Goal: Contribute content: Contribute content

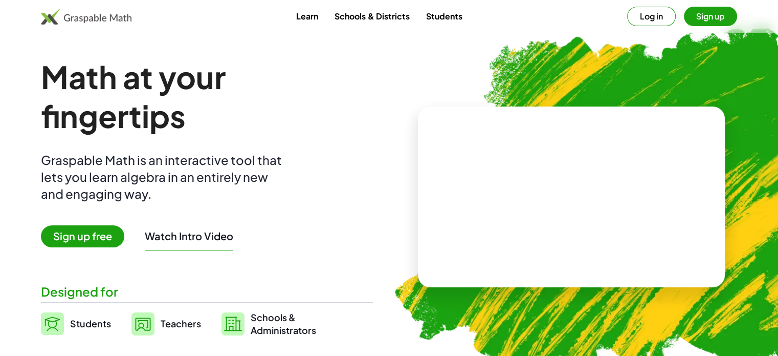
click at [84, 237] on span "Sign up free" at bounding box center [82, 236] width 83 height 22
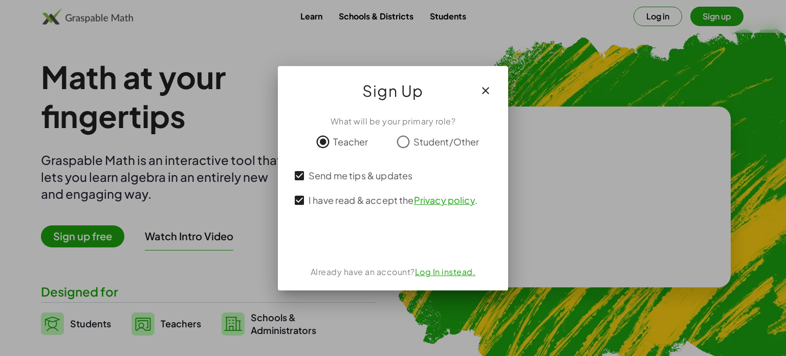
click at [722, 10] on div at bounding box center [393, 178] width 786 height 356
click at [487, 91] on icon "button" at bounding box center [486, 90] width 12 height 12
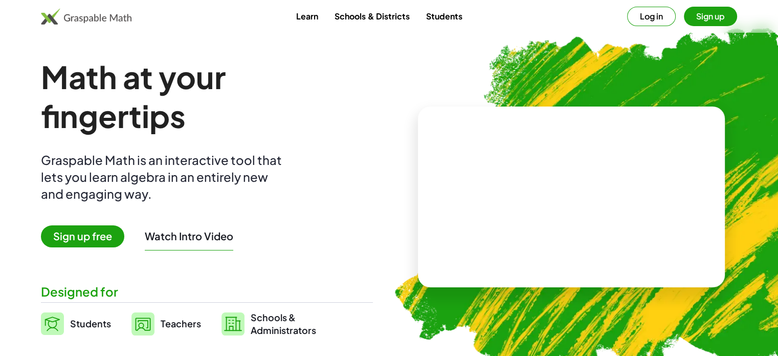
click at [712, 17] on button "Sign up" at bounding box center [710, 16] width 53 height 19
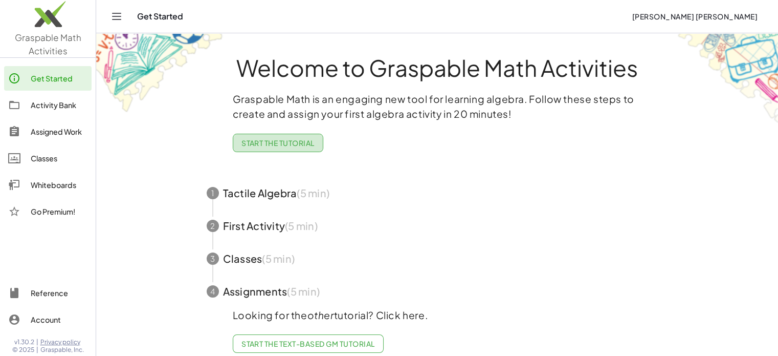
click at [299, 147] on span "Start the Tutorial" at bounding box center [278, 142] width 73 height 9
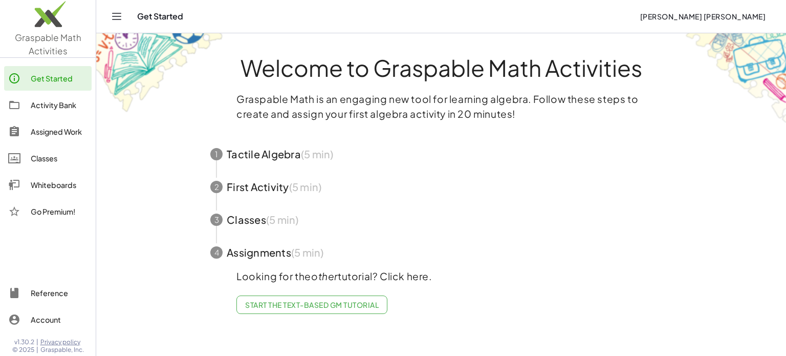
click at [289, 155] on span "button" at bounding box center [441, 154] width 486 height 33
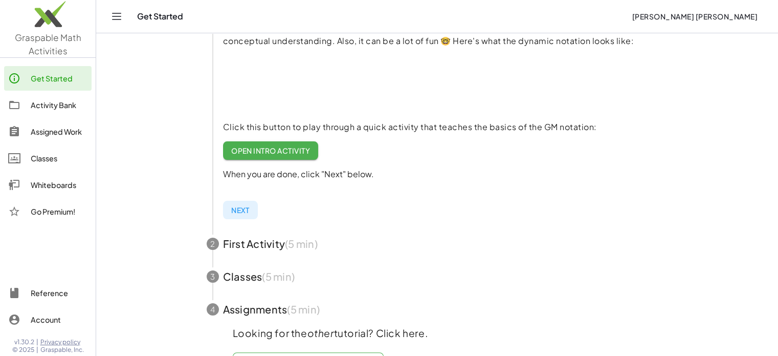
scroll to position [154, 0]
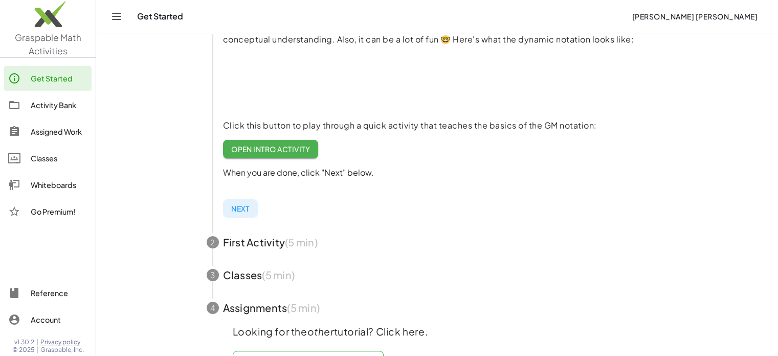
click at [265, 150] on span "Open Intro Activity" at bounding box center [270, 148] width 79 height 9
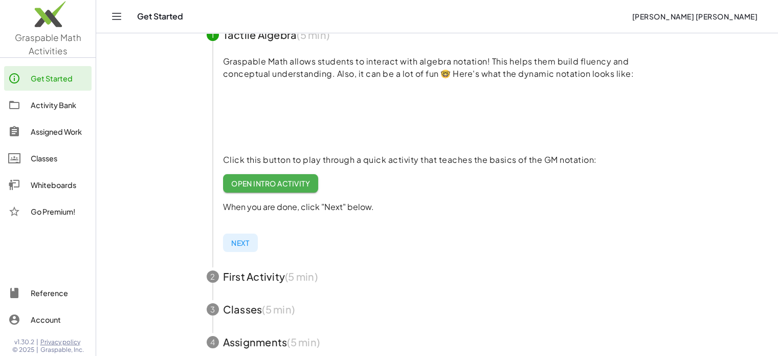
scroll to position [102, 0]
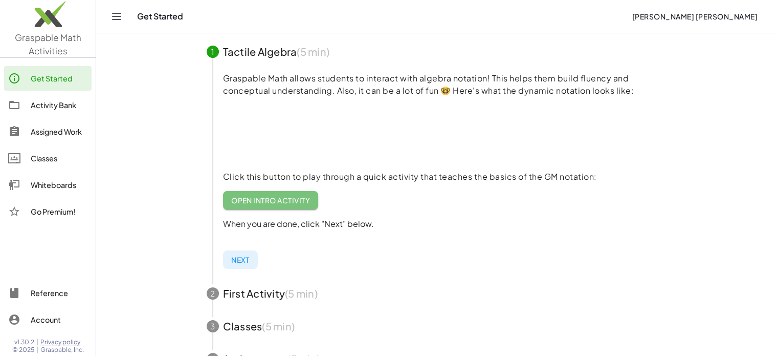
click at [270, 202] on span "Open Intro Activity" at bounding box center [270, 200] width 79 height 9
click at [238, 259] on span "Next" at bounding box center [240, 259] width 18 height 9
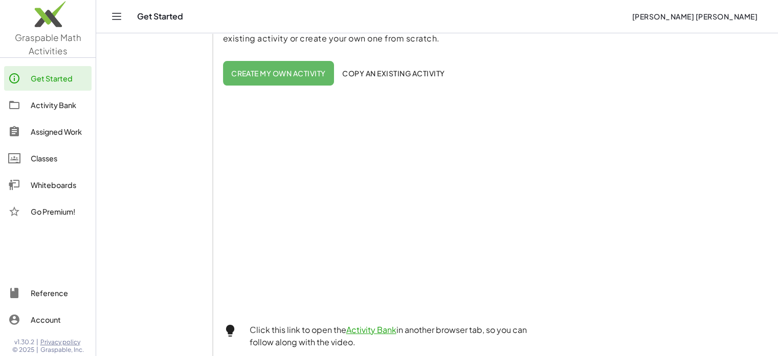
scroll to position [205, 0]
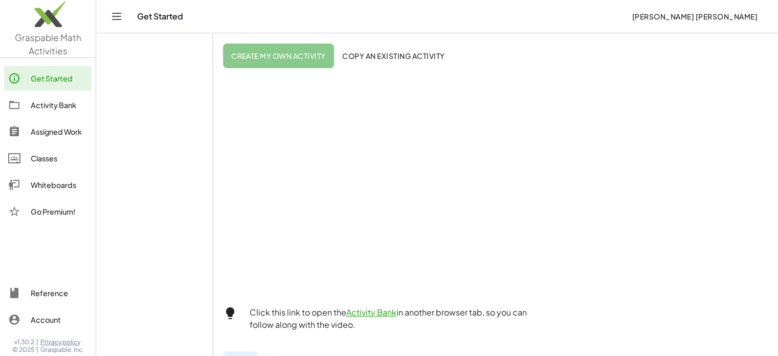
click at [296, 56] on span "Create my own activity" at bounding box center [278, 55] width 95 height 9
click at [283, 56] on span "Create my own activity" at bounding box center [278, 55] width 95 height 9
click at [403, 53] on span "Copy an existing activity" at bounding box center [393, 55] width 103 height 9
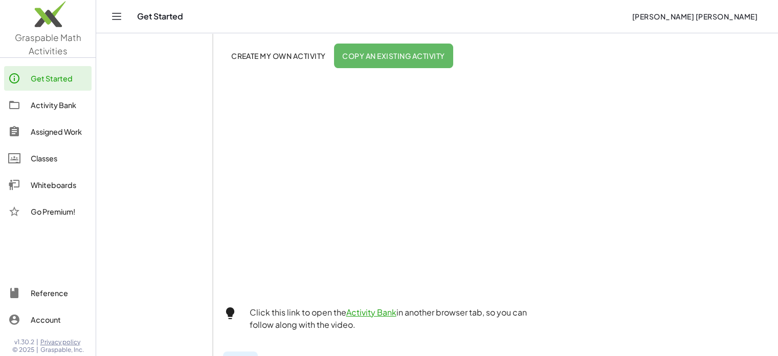
click at [334, 50] on button "Create my own activity" at bounding box center [393, 56] width 119 height 25
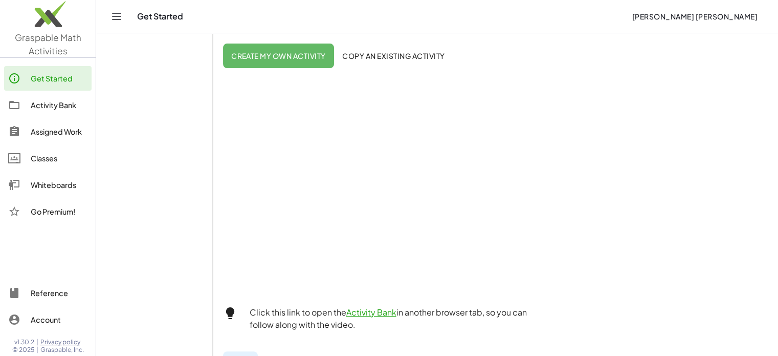
click at [387, 55] on span "Copy an existing activity" at bounding box center [393, 55] width 103 height 9
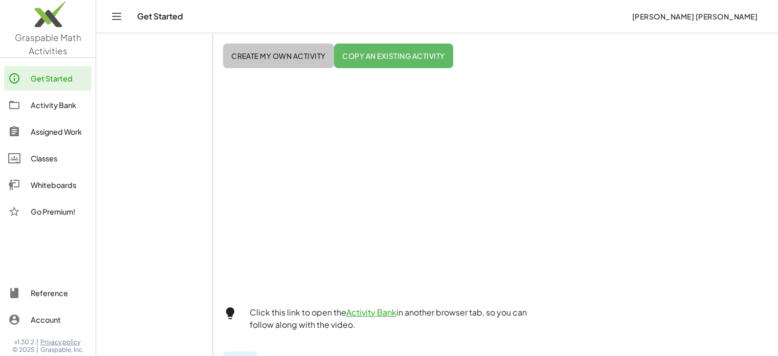
click at [299, 56] on span "Create my own activity" at bounding box center [278, 55] width 95 height 9
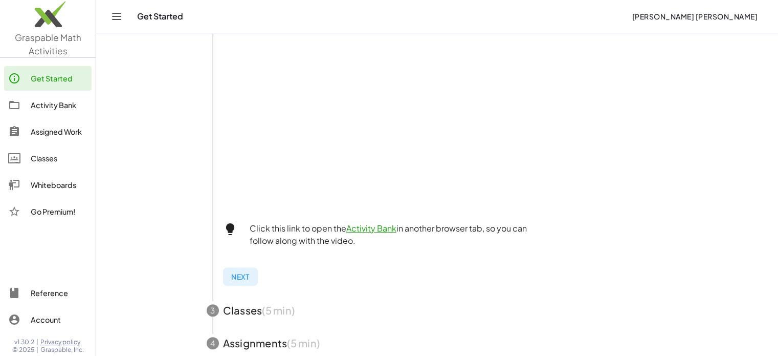
scroll to position [307, 0]
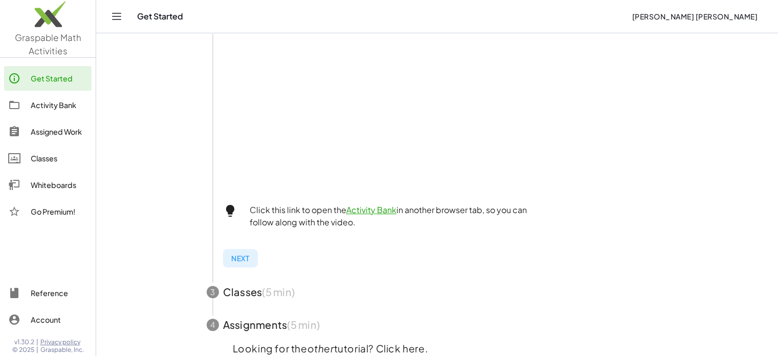
click at [236, 260] on span "Next" at bounding box center [240, 257] width 18 height 9
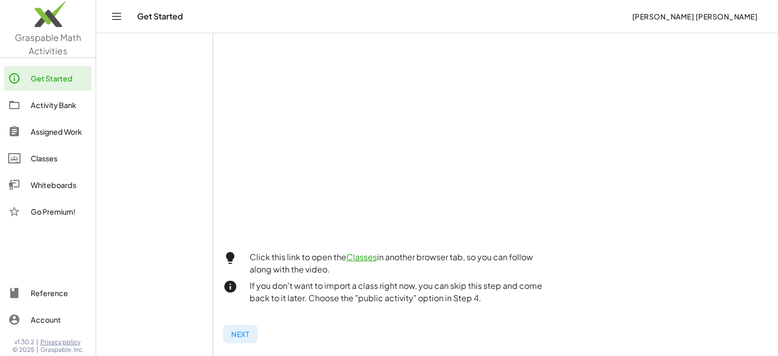
scroll to position [351, 0]
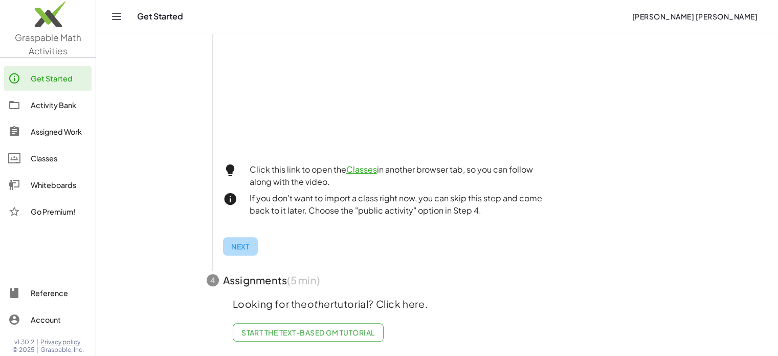
click at [234, 242] on span "Next" at bounding box center [240, 246] width 18 height 9
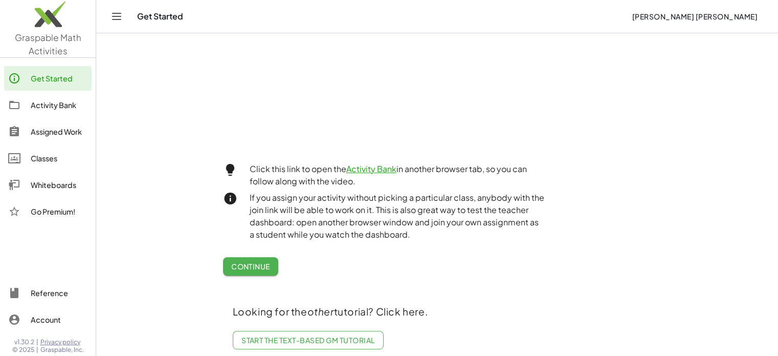
scroll to position [392, 0]
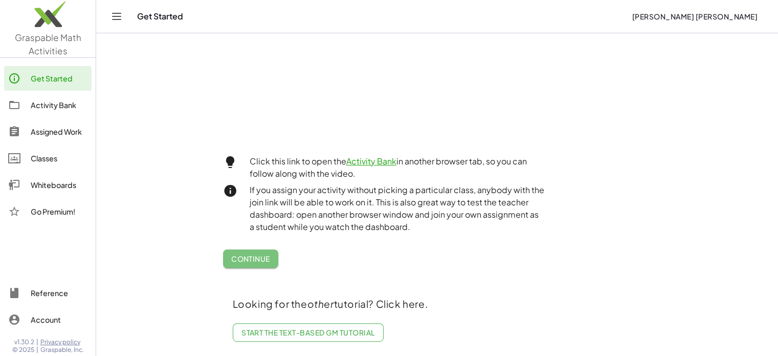
click at [251, 254] on span "Continue" at bounding box center [250, 258] width 39 height 9
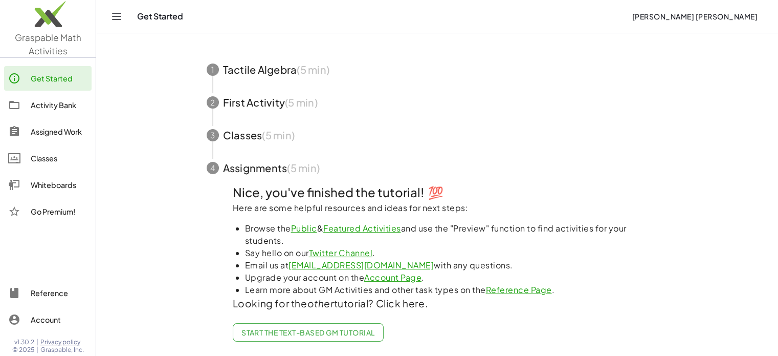
scroll to position [131, 0]
click at [310, 328] on span "Start the Text-based GM Tutorial" at bounding box center [309, 332] width 134 height 9
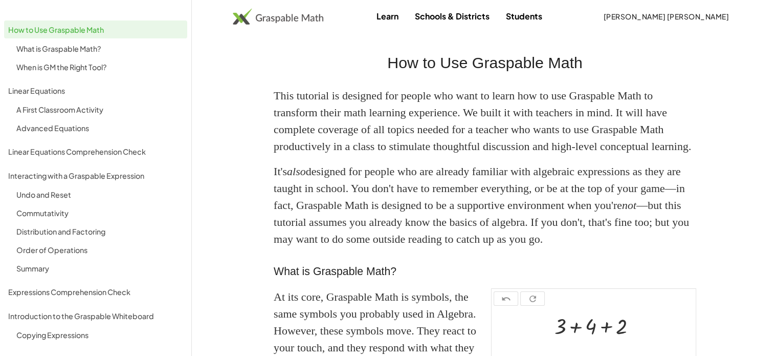
click at [293, 18] on img at bounding box center [278, 16] width 91 height 16
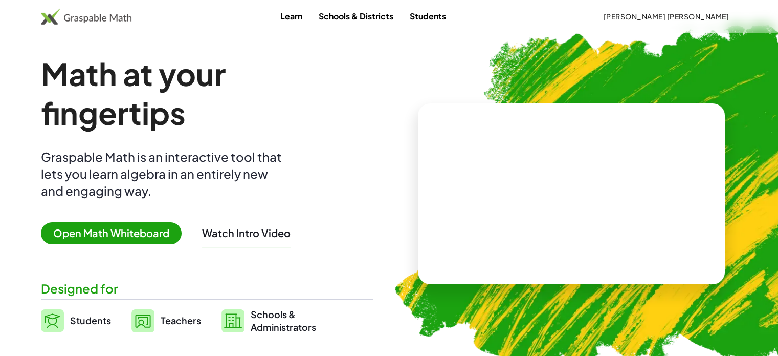
scroll to position [102, 0]
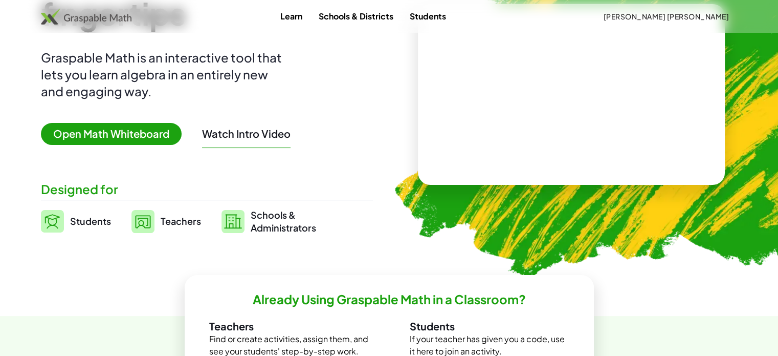
click at [124, 131] on span "Open Math Whiteboard" at bounding box center [111, 134] width 141 height 22
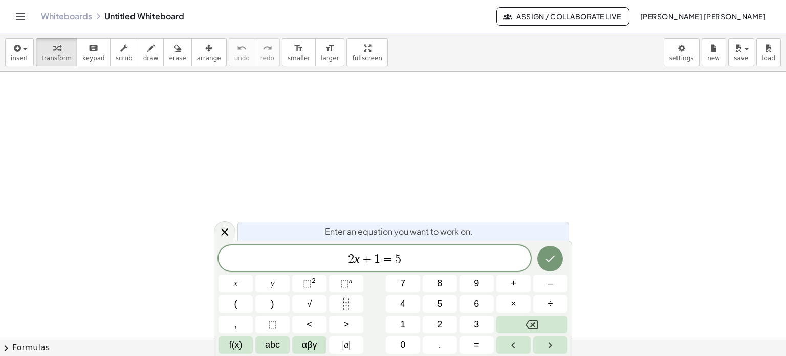
click at [20, 15] on icon "Toggle navigation" at bounding box center [20, 16] width 12 height 12
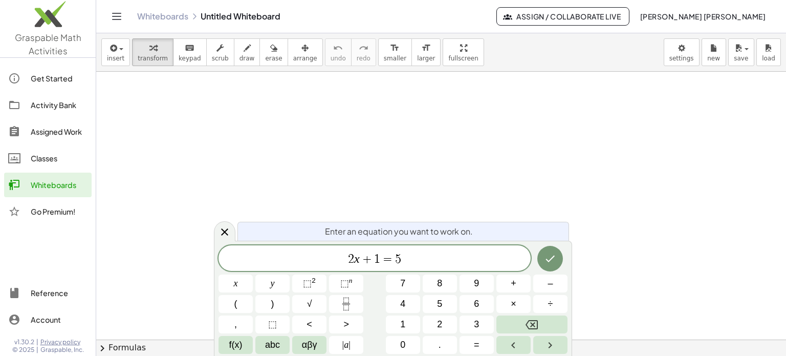
click at [55, 100] on div "Activity Bank" at bounding box center [59, 105] width 57 height 12
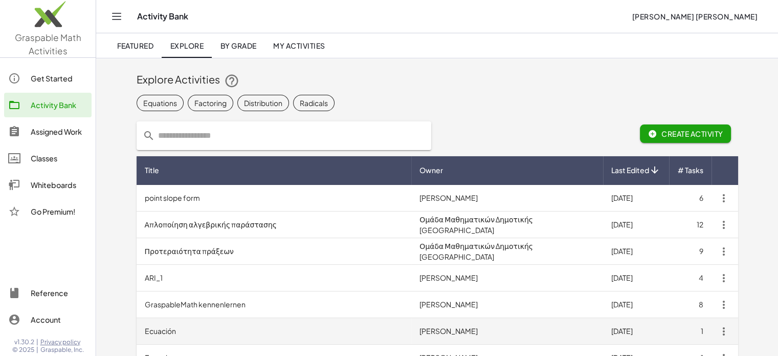
click at [481, 333] on td "[PERSON_NAME]" at bounding box center [506, 331] width 191 height 27
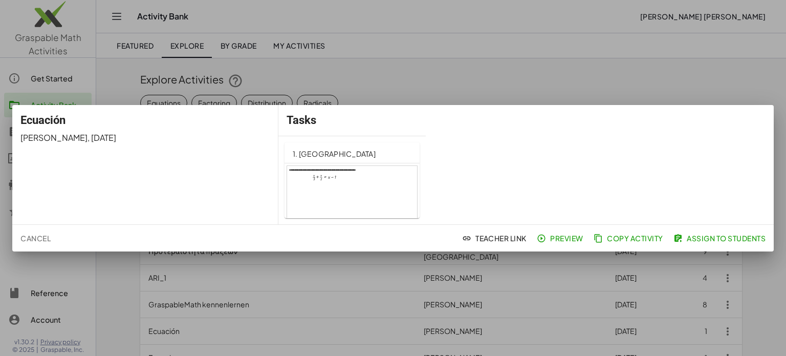
click at [622, 235] on span "Copy Activity" at bounding box center [630, 237] width 68 height 9
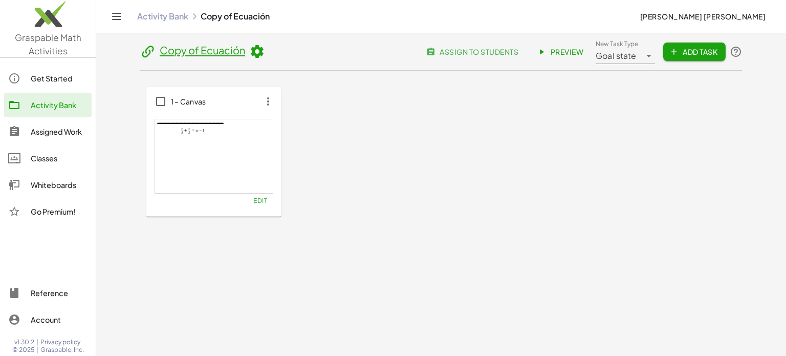
click at [196, 153] on div at bounding box center [214, 156] width 118 height 74
click at [266, 99] on icon "button" at bounding box center [268, 101] width 18 height 18
click at [222, 169] on div at bounding box center [214, 156] width 118 height 74
click at [255, 200] on span "Edit" at bounding box center [260, 201] width 14 height 8
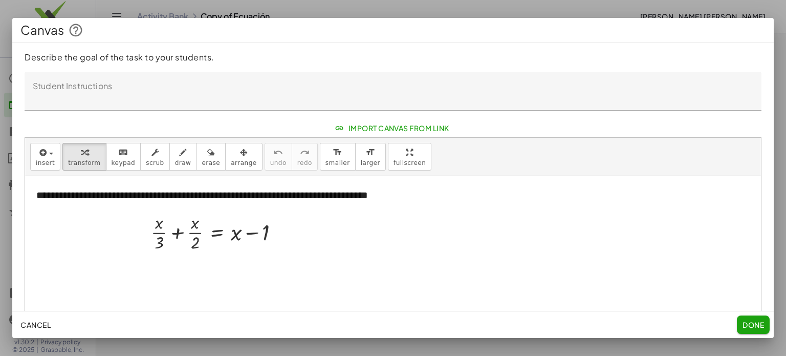
click at [760, 327] on span "Done" at bounding box center [753, 324] width 21 height 9
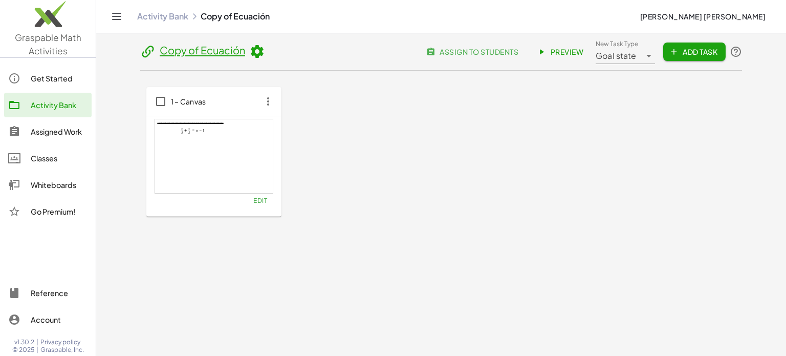
click at [197, 145] on div at bounding box center [214, 156] width 118 height 74
click at [197, 143] on div at bounding box center [214, 156] width 118 height 74
click at [569, 51] on span "Preview" at bounding box center [561, 51] width 45 height 9
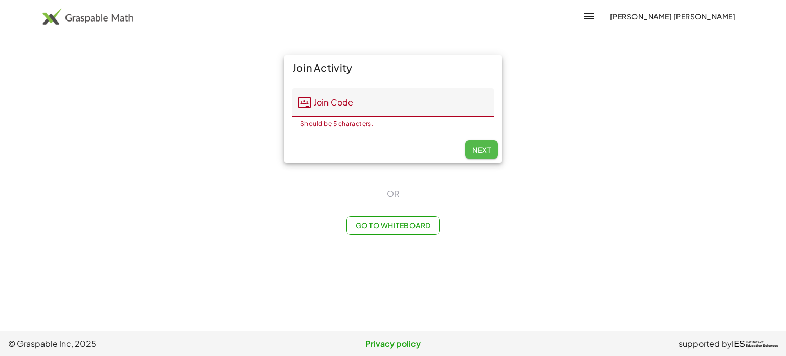
click at [485, 147] on span "Next" at bounding box center [481, 149] width 18 height 9
drag, startPoint x: 390, startPoint y: 108, endPoint x: 359, endPoint y: 106, distance: 31.3
click at [389, 108] on input "Join Code" at bounding box center [402, 102] width 183 height 29
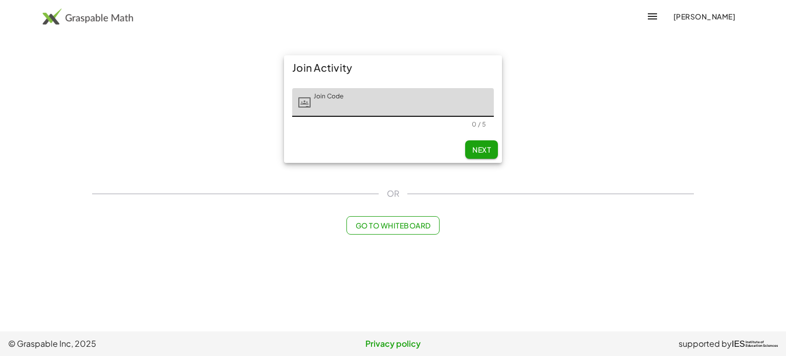
click at [395, 225] on span "Go to Whiteboard" at bounding box center [392, 225] width 75 height 9
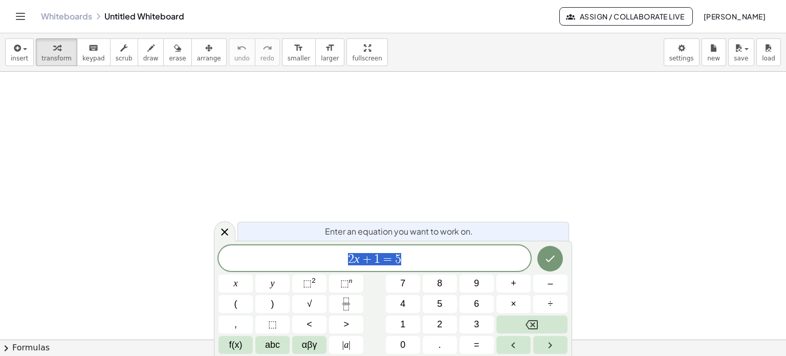
scroll to position [51, 0]
click at [553, 257] on icon "Done" at bounding box center [550, 258] width 9 height 7
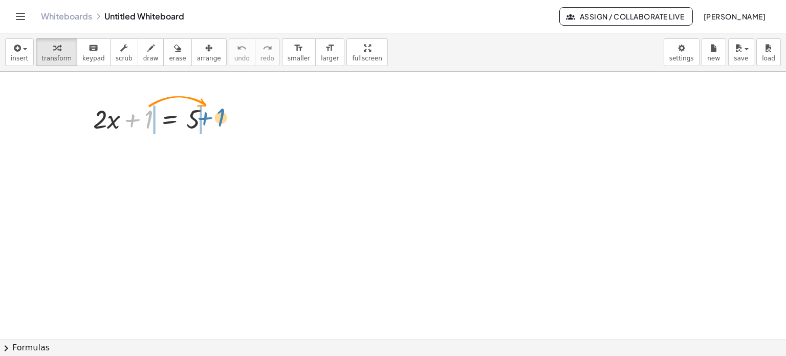
drag, startPoint x: 148, startPoint y: 119, endPoint x: 220, endPoint y: 117, distance: 71.7
click at [220, 117] on div at bounding box center [155, 118] width 135 height 35
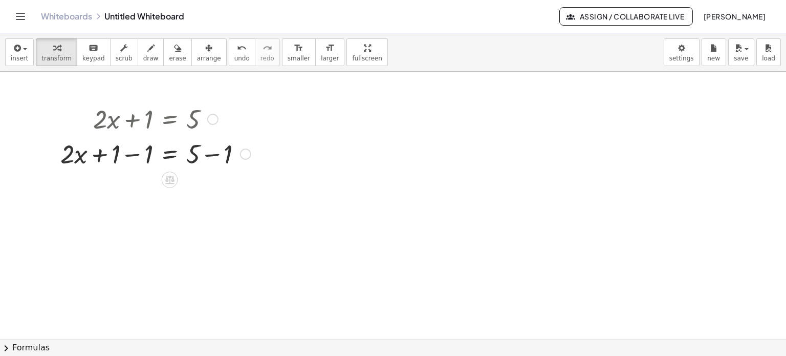
click at [244, 155] on div at bounding box center [245, 153] width 11 height 11
click at [213, 212] on div at bounding box center [393, 321] width 786 height 603
click at [147, 154] on div at bounding box center [155, 153] width 201 height 35
click at [219, 189] on div at bounding box center [155, 187] width 201 height 35
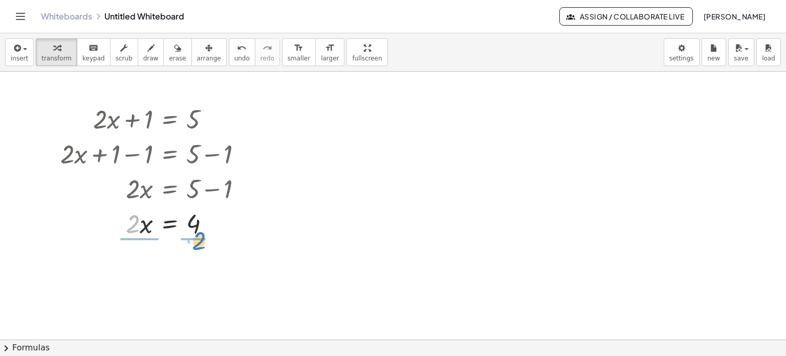
drag, startPoint x: 135, startPoint y: 222, endPoint x: 201, endPoint y: 239, distance: 68.1
click at [199, 266] on div at bounding box center [155, 265] width 201 height 51
click at [144, 266] on div at bounding box center [155, 265] width 201 height 51
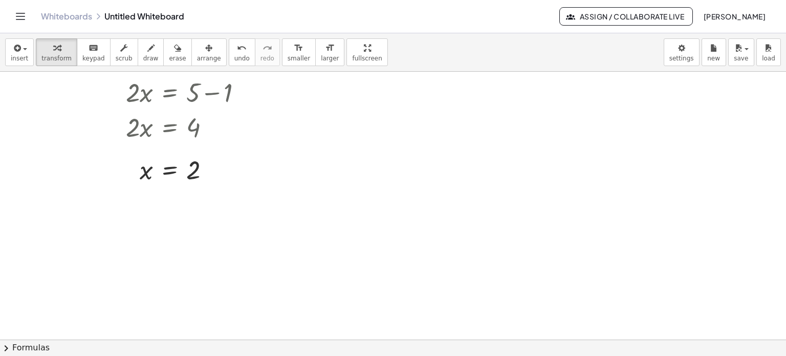
scroll to position [154, 0]
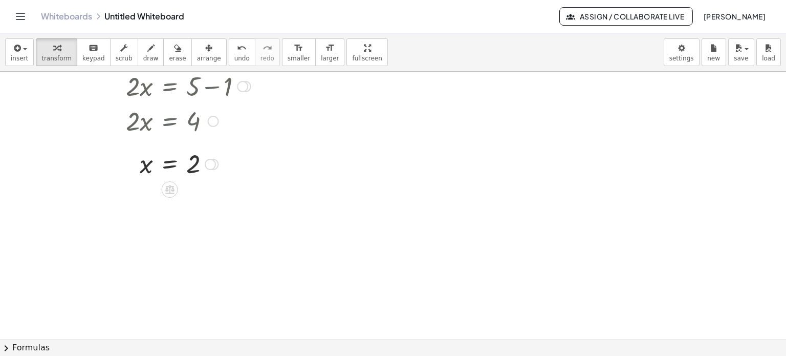
drag, startPoint x: 166, startPoint y: 187, endPoint x: 166, endPoint y: 177, distance: 10.7
click at [166, 182] on div at bounding box center [170, 189] width 16 height 16
click at [170, 169] on div at bounding box center [155, 163] width 201 height 34
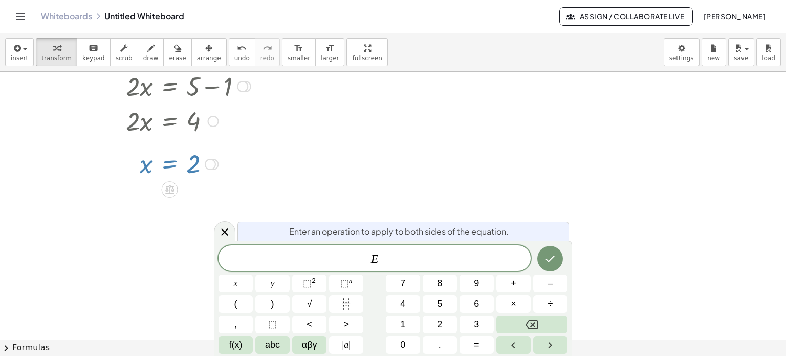
click at [169, 166] on div at bounding box center [155, 163] width 201 height 34
click at [385, 263] on span "E ​" at bounding box center [375, 259] width 312 height 14
click at [552, 267] on button "Done" at bounding box center [550, 259] width 26 height 26
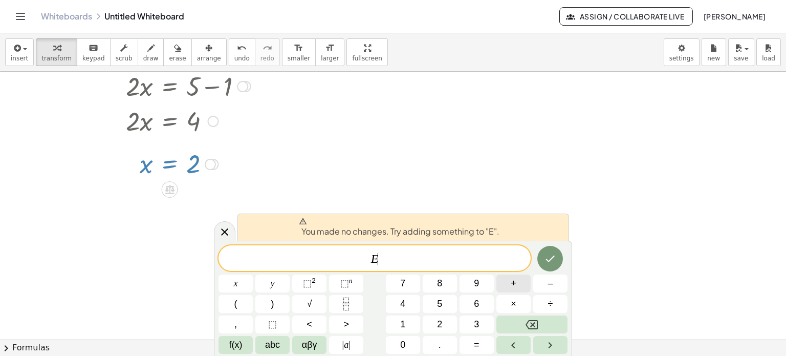
click at [512, 284] on span "+" at bounding box center [514, 283] width 6 height 14
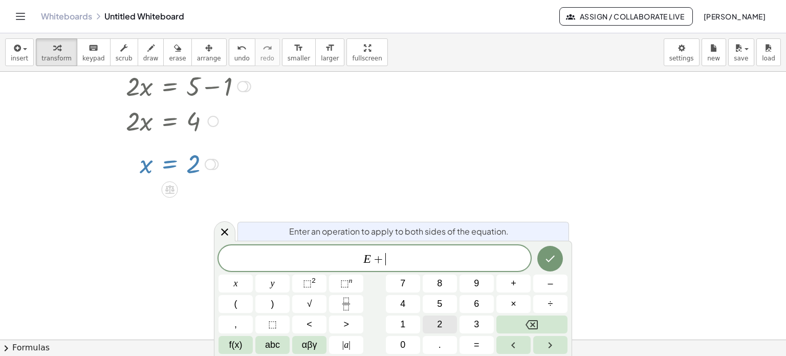
click at [442, 323] on span "2" at bounding box center [439, 324] width 5 height 14
click at [476, 344] on span "=" at bounding box center [477, 345] width 6 height 14
click at [404, 303] on span "4" at bounding box center [402, 304] width 5 height 14
click at [554, 257] on icon "Done" at bounding box center [550, 258] width 12 height 12
click at [555, 262] on icon "Done" at bounding box center [550, 258] width 12 height 12
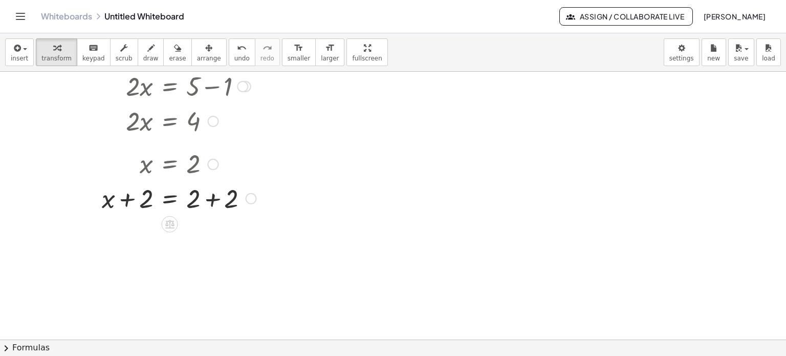
click at [210, 199] on div at bounding box center [158, 197] width 206 height 35
drag, startPoint x: 146, startPoint y: 233, endPoint x: 240, endPoint y: 232, distance: 93.2
click at [240, 232] on div at bounding box center [158, 232] width 206 height 35
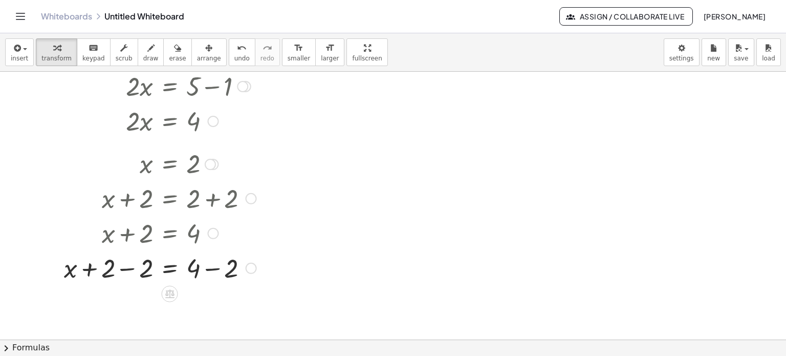
click at [210, 268] on div at bounding box center [158, 267] width 206 height 35
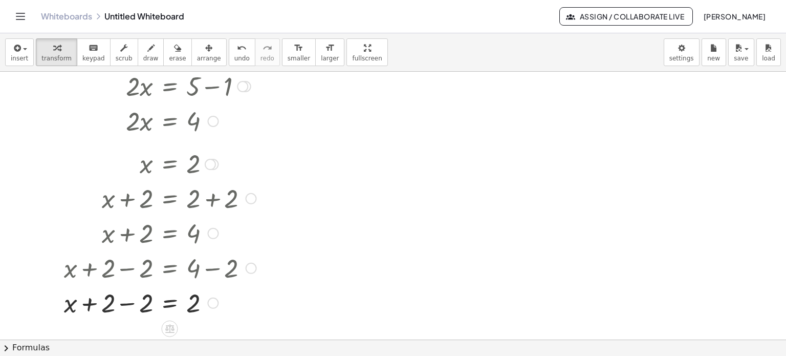
click at [125, 299] on div at bounding box center [158, 302] width 206 height 35
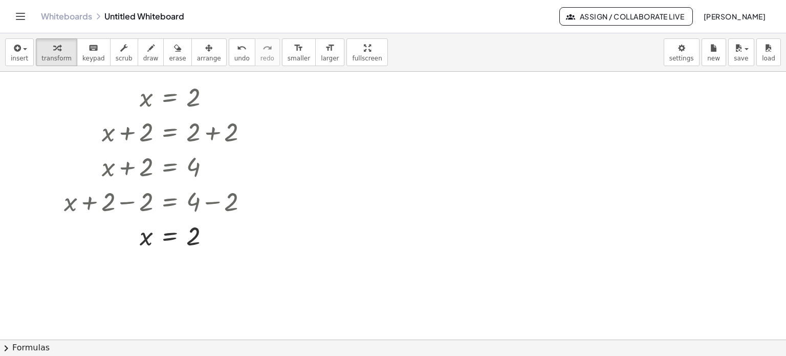
scroll to position [205, 0]
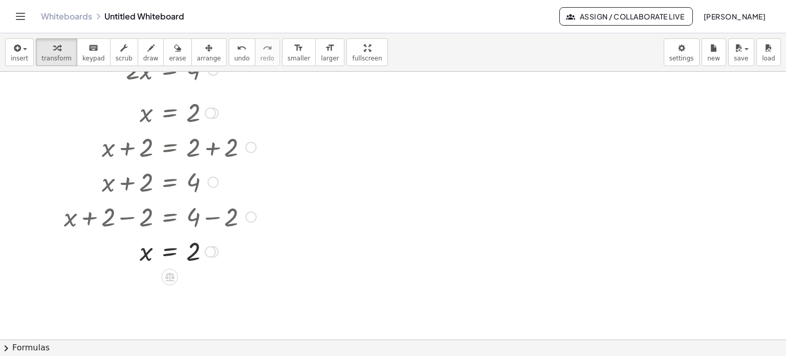
click at [168, 252] on div at bounding box center [158, 251] width 206 height 34
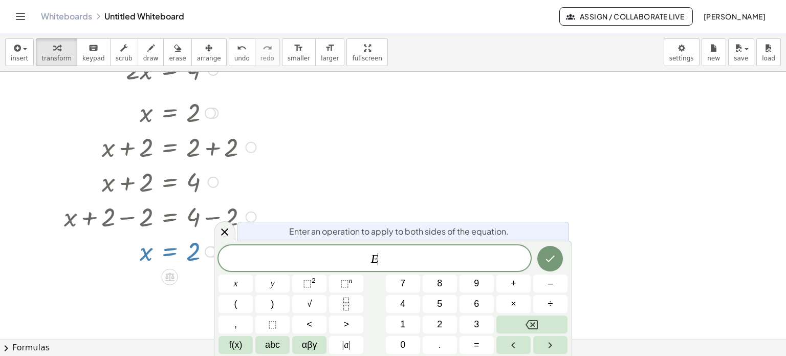
drag, startPoint x: 377, startPoint y: 183, endPoint x: 368, endPoint y: 181, distance: 8.9
click at [376, 183] on div at bounding box center [393, 168] width 786 height 603
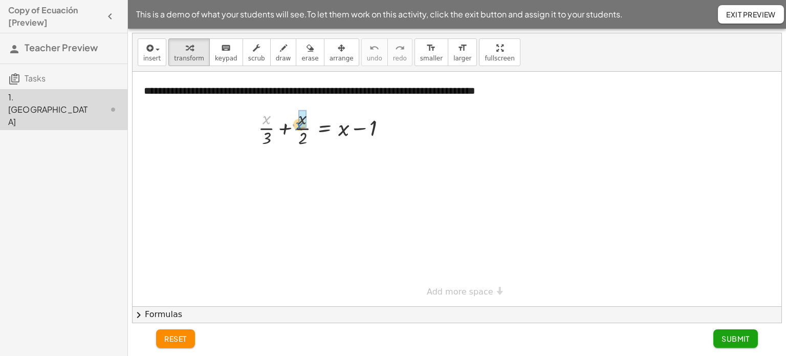
drag, startPoint x: 270, startPoint y: 122, endPoint x: 303, endPoint y: 128, distance: 33.3
click at [303, 128] on div at bounding box center [326, 127] width 147 height 44
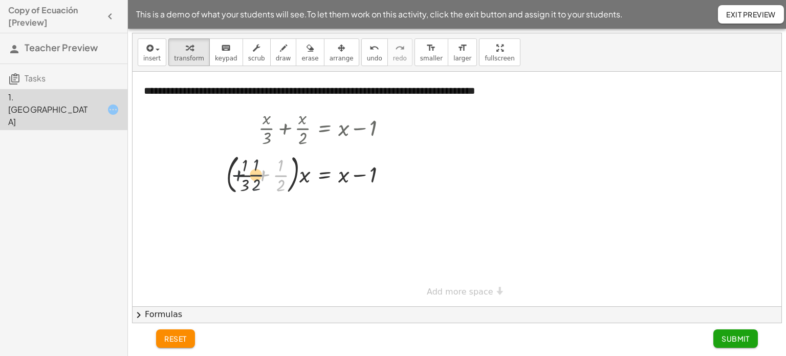
drag, startPoint x: 280, startPoint y: 175, endPoint x: 253, endPoint y: 175, distance: 27.1
click at [253, 175] on div at bounding box center [310, 172] width 179 height 47
drag, startPoint x: 279, startPoint y: 168, endPoint x: 245, endPoint y: 168, distance: 34.3
drag, startPoint x: 222, startPoint y: 172, endPoint x: 245, endPoint y: 168, distance: 22.8
click at [245, 168] on div at bounding box center [306, 172] width 186 height 47
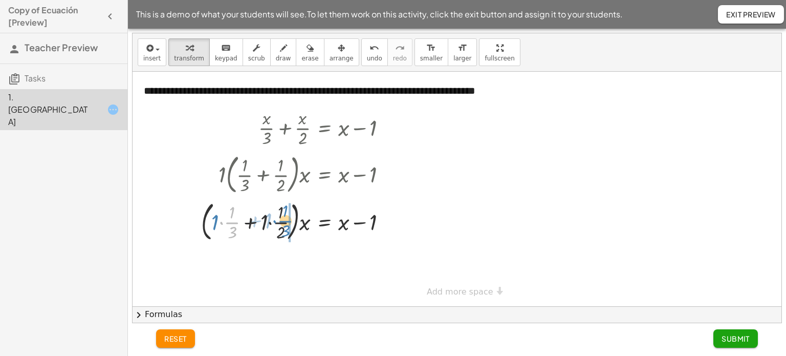
drag, startPoint x: 232, startPoint y: 222, endPoint x: 285, endPoint y: 221, distance: 53.2
click at [285, 221] on div at bounding box center [298, 220] width 204 height 47
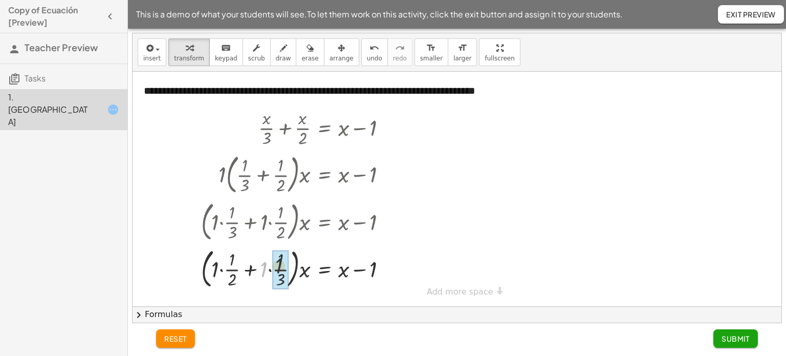
drag, startPoint x: 265, startPoint y: 268, endPoint x: 274, endPoint y: 265, distance: 9.1
drag, startPoint x: 228, startPoint y: 267, endPoint x: 235, endPoint y: 265, distance: 7.0
drag, startPoint x: 280, startPoint y: 267, endPoint x: 246, endPoint y: 268, distance: 34.8
click at [246, 268] on div at bounding box center [298, 267] width 204 height 47
drag, startPoint x: 246, startPoint y: 268, endPoint x: 285, endPoint y: 265, distance: 39.0
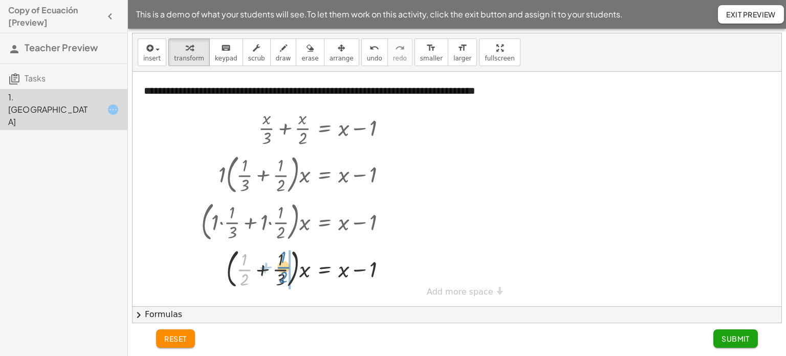
click at [285, 265] on div at bounding box center [298, 267] width 204 height 47
drag, startPoint x: 279, startPoint y: 279, endPoint x: 244, endPoint y: 279, distance: 35.3
click at [244, 279] on div at bounding box center [298, 267] width 204 height 47
drag, startPoint x: 233, startPoint y: 278, endPoint x: 276, endPoint y: 275, distance: 43.7
drag, startPoint x: 274, startPoint y: 269, endPoint x: 230, endPoint y: 270, distance: 43.5
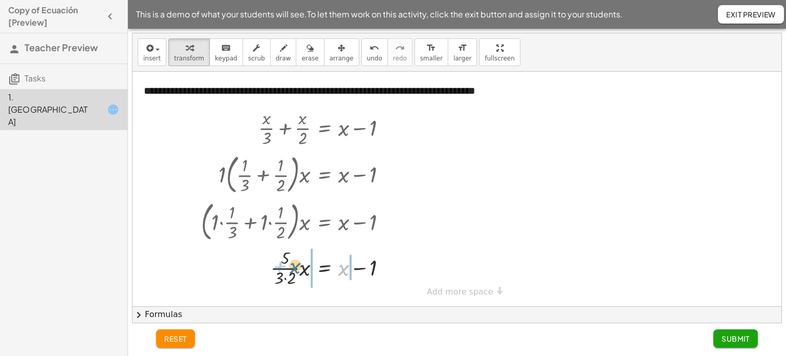
drag, startPoint x: 343, startPoint y: 270, endPoint x: 295, endPoint y: 268, distance: 48.2
click at [295, 268] on div at bounding box center [298, 267] width 204 height 44
drag, startPoint x: 342, startPoint y: 269, endPoint x: 368, endPoint y: 269, distance: 26.1
click at [368, 269] on div at bounding box center [313, 267] width 235 height 44
drag, startPoint x: 252, startPoint y: 275, endPoint x: 298, endPoint y: 271, distance: 46.2
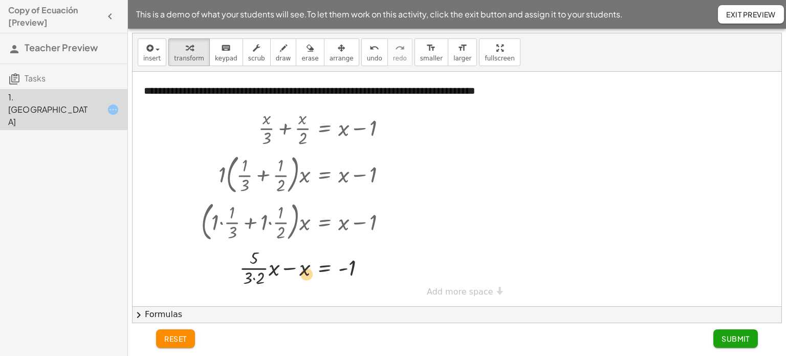
click at [298, 271] on div at bounding box center [298, 267] width 204 height 44
drag, startPoint x: 254, startPoint y: 269, endPoint x: 301, endPoint y: 267, distance: 47.6
click at [301, 267] on div at bounding box center [298, 267] width 204 height 44
drag, startPoint x: 300, startPoint y: 270, endPoint x: 252, endPoint y: 268, distance: 48.6
click at [252, 268] on div at bounding box center [298, 267] width 204 height 44
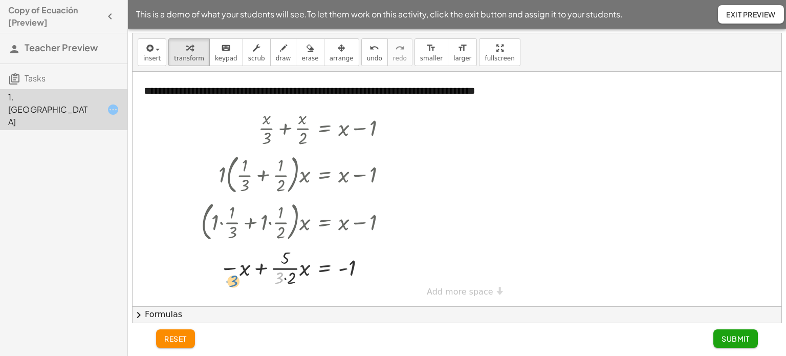
drag, startPoint x: 279, startPoint y: 274, endPoint x: 246, endPoint y: 277, distance: 33.4
click at [244, 277] on div at bounding box center [298, 267] width 204 height 44
drag, startPoint x: 281, startPoint y: 277, endPoint x: 244, endPoint y: 280, distance: 37.0
click at [244, 280] on div at bounding box center [298, 267] width 204 height 44
drag, startPoint x: 246, startPoint y: 272, endPoint x: 248, endPoint y: 256, distance: 16.0
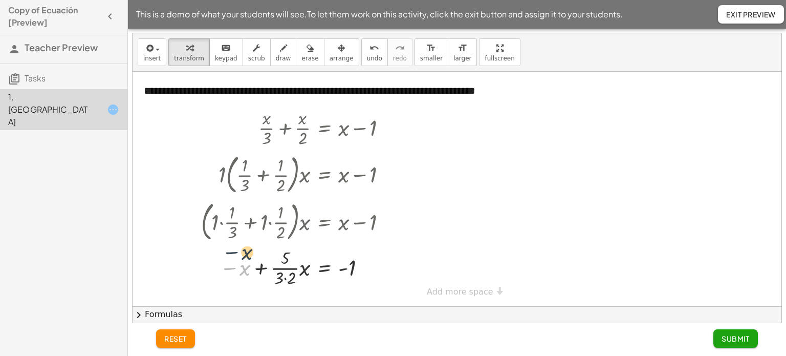
click at [248, 256] on div at bounding box center [298, 267] width 204 height 44
drag, startPoint x: 291, startPoint y: 277, endPoint x: 244, endPoint y: 272, distance: 47.9
click at [244, 272] on div at bounding box center [298, 267] width 204 height 44
drag, startPoint x: 278, startPoint y: 277, endPoint x: 234, endPoint y: 268, distance: 45.0
click at [234, 268] on div at bounding box center [298, 267] width 204 height 44
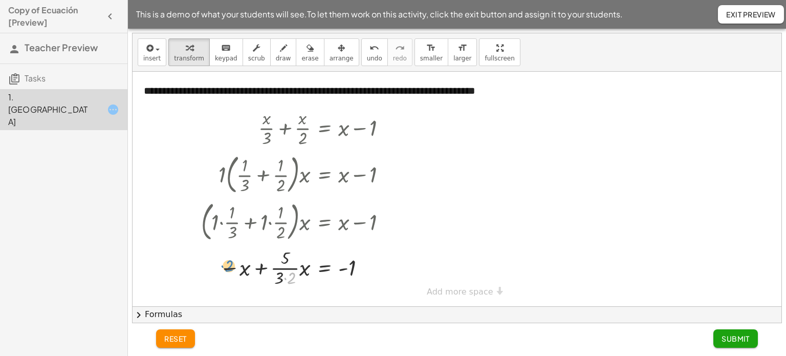
drag, startPoint x: 293, startPoint y: 275, endPoint x: 229, endPoint y: 264, distance: 64.5
click at [229, 264] on div at bounding box center [298, 267] width 204 height 44
drag, startPoint x: 284, startPoint y: 261, endPoint x: 231, endPoint y: 268, distance: 53.1
click at [231, 268] on div at bounding box center [298, 267] width 204 height 44
drag, startPoint x: 305, startPoint y: 269, endPoint x: 209, endPoint y: 269, distance: 95.7
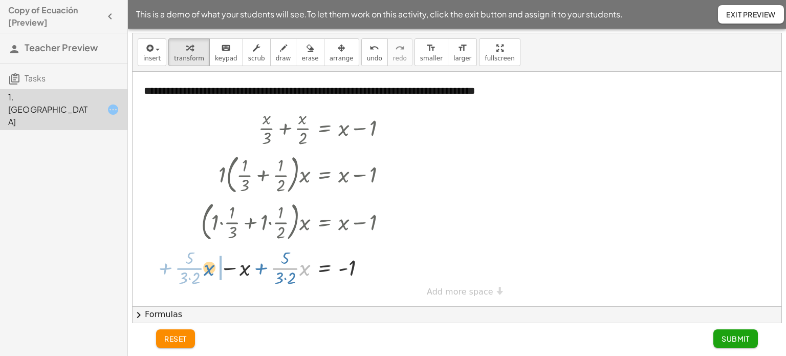
click at [209, 269] on div at bounding box center [298, 267] width 204 height 44
drag, startPoint x: 276, startPoint y: 268, endPoint x: 221, endPoint y: 269, distance: 54.8
click at [221, 269] on div at bounding box center [298, 267] width 204 height 44
drag, startPoint x: 303, startPoint y: 269, endPoint x: 255, endPoint y: 268, distance: 48.1
click at [255, 268] on div at bounding box center [298, 267] width 204 height 44
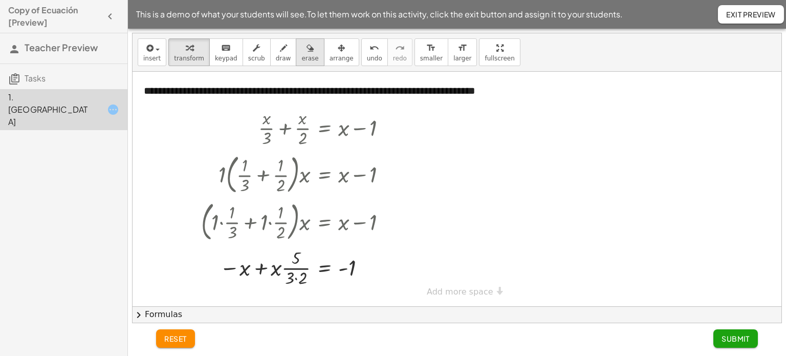
click at [301, 49] on div "button" at bounding box center [309, 47] width 17 height 12
click at [305, 261] on div at bounding box center [457, 189] width 649 height 234
click at [297, 267] on div at bounding box center [457, 189] width 649 height 234
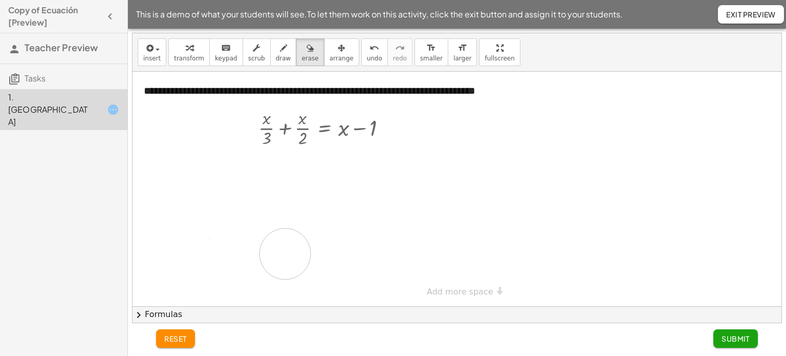
drag, startPoint x: 295, startPoint y: 278, endPoint x: 299, endPoint y: 251, distance: 26.9
click at [299, 251] on div at bounding box center [457, 189] width 649 height 234
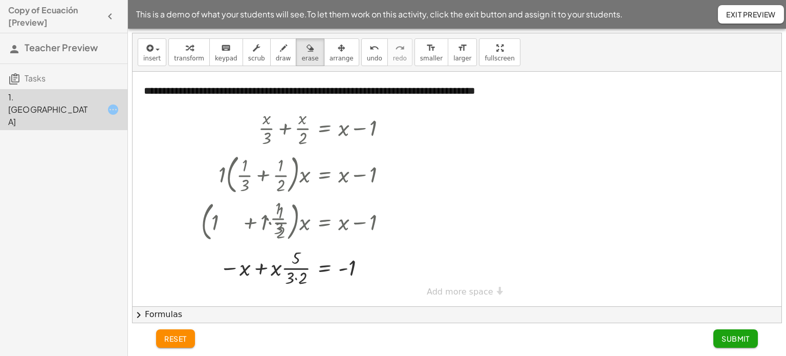
click at [332, 176] on div at bounding box center [457, 189] width 649 height 234
click at [290, 266] on div at bounding box center [457, 189] width 649 height 234
drag, startPoint x: 277, startPoint y: 216, endPoint x: 220, endPoint y: 216, distance: 57.8
click at [220, 216] on div at bounding box center [457, 189] width 649 height 234
drag, startPoint x: 268, startPoint y: 219, endPoint x: 226, endPoint y: 227, distance: 43.3
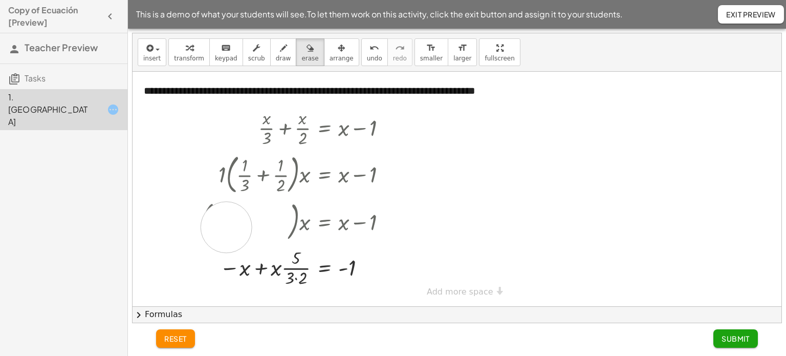
click at [226, 227] on div at bounding box center [457, 189] width 649 height 234
click at [370, 52] on icon "undo" at bounding box center [375, 48] width 10 height 12
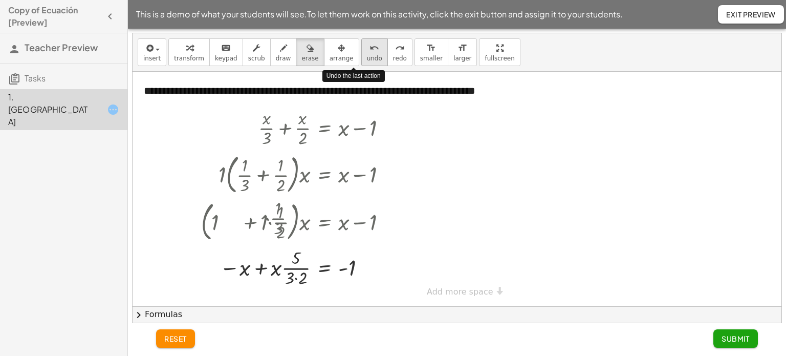
click at [370, 52] on icon "undo" at bounding box center [375, 48] width 10 height 12
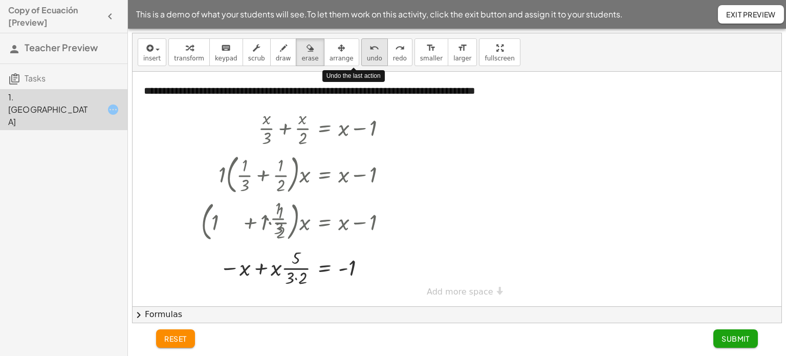
click at [370, 52] on icon "undo" at bounding box center [375, 48] width 10 height 12
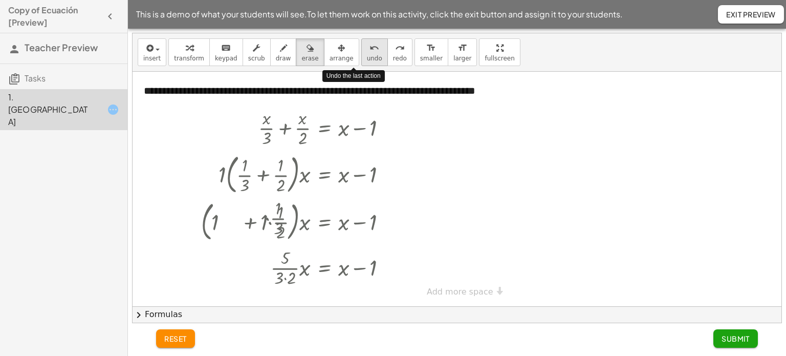
click at [370, 52] on icon "undo" at bounding box center [375, 48] width 10 height 12
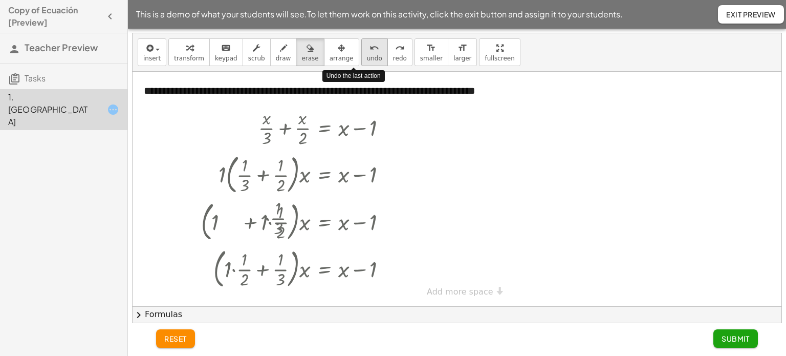
click at [370, 52] on icon "undo" at bounding box center [375, 48] width 10 height 12
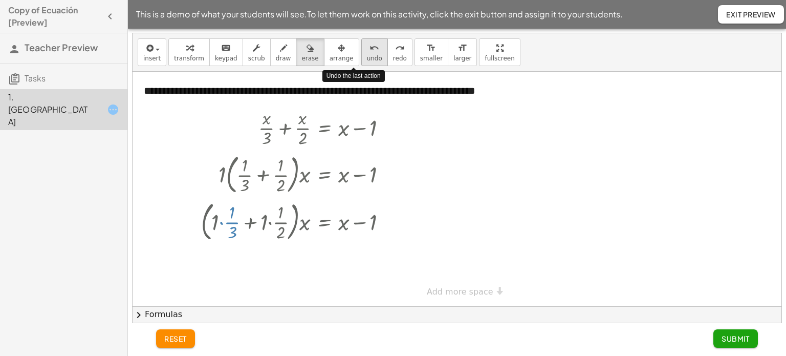
click at [370, 52] on icon "undo" at bounding box center [375, 48] width 10 height 12
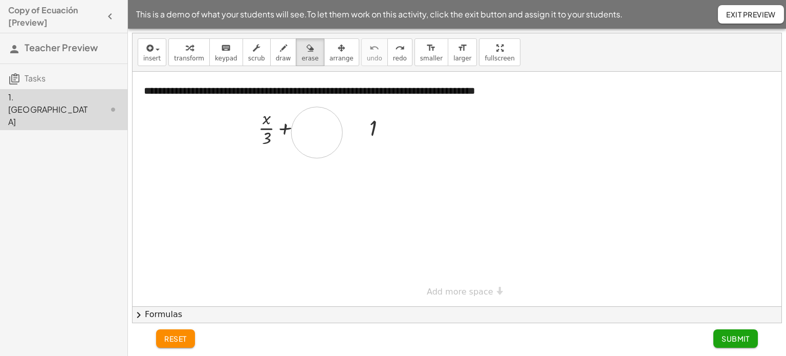
drag, startPoint x: 344, startPoint y: 132, endPoint x: 316, endPoint y: 132, distance: 28.1
click at [316, 132] on div at bounding box center [457, 189] width 649 height 234
click at [186, 55] on span "transform" at bounding box center [189, 58] width 30 height 7
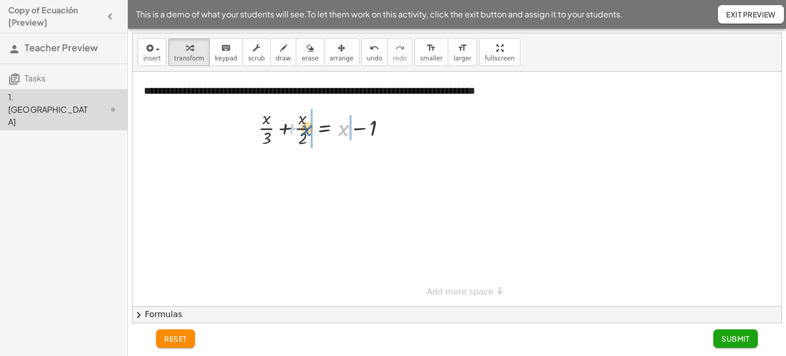
drag, startPoint x: 340, startPoint y: 131, endPoint x: 307, endPoint y: 131, distance: 33.3
click at [307, 131] on div at bounding box center [326, 127] width 147 height 44
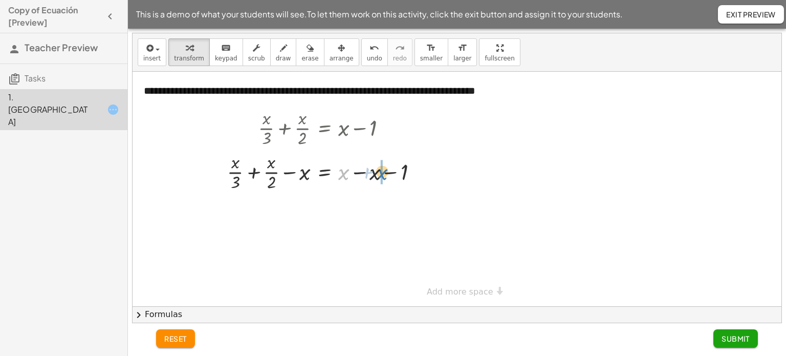
drag, startPoint x: 340, startPoint y: 173, endPoint x: 378, endPoint y: 173, distance: 38.4
click at [378, 173] on div at bounding box center [326, 171] width 209 height 44
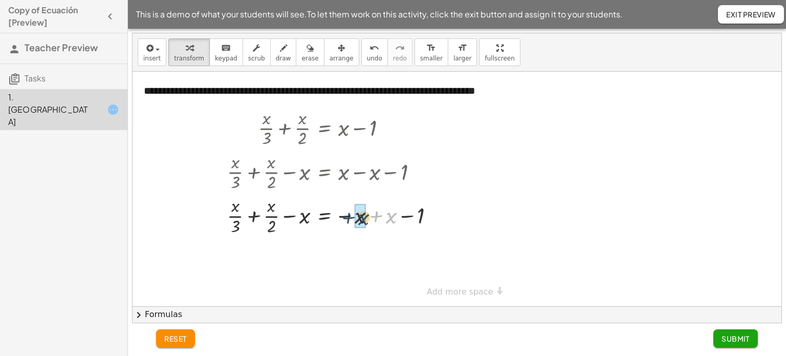
drag, startPoint x: 389, startPoint y: 217, endPoint x: 361, endPoint y: 219, distance: 27.7
drag, startPoint x: 272, startPoint y: 270, endPoint x: 302, endPoint y: 270, distance: 30.7
click at [302, 270] on div at bounding box center [334, 259] width 225 height 44
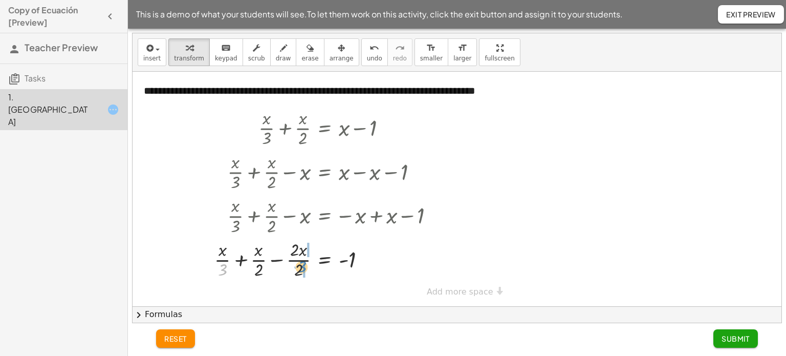
drag, startPoint x: 223, startPoint y: 270, endPoint x: 302, endPoint y: 267, distance: 79.4
click at [302, 267] on div at bounding box center [328, 259] width 238 height 44
drag, startPoint x: 304, startPoint y: 251, endPoint x: 289, endPoint y: 251, distance: 15.4
drag, startPoint x: 302, startPoint y: 269, endPoint x: 255, endPoint y: 273, distance: 47.8
click at [255, 273] on div at bounding box center [325, 259] width 243 height 44
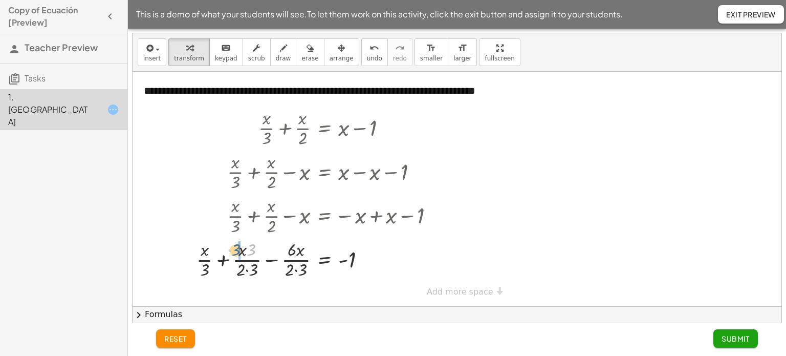
drag, startPoint x: 253, startPoint y: 251, endPoint x: 237, endPoint y: 251, distance: 15.4
click at [237, 251] on div at bounding box center [319, 259] width 256 height 44
drag, startPoint x: 289, startPoint y: 270, endPoint x: 201, endPoint y: 274, distance: 87.6
click at [199, 272] on div at bounding box center [319, 259] width 256 height 44
drag, startPoint x: 296, startPoint y: 249, endPoint x: 246, endPoint y: 254, distance: 49.9
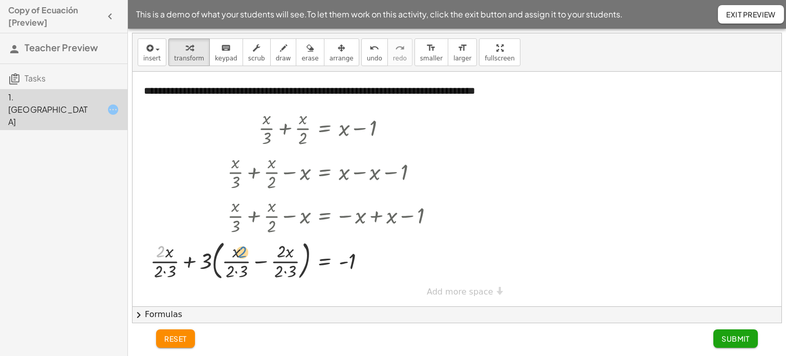
drag, startPoint x: 164, startPoint y: 252, endPoint x: 246, endPoint y: 252, distance: 81.9
click at [246, 252] on div at bounding box center [296, 258] width 302 height 47
click at [370, 52] on icon "undo" at bounding box center [375, 48] width 10 height 12
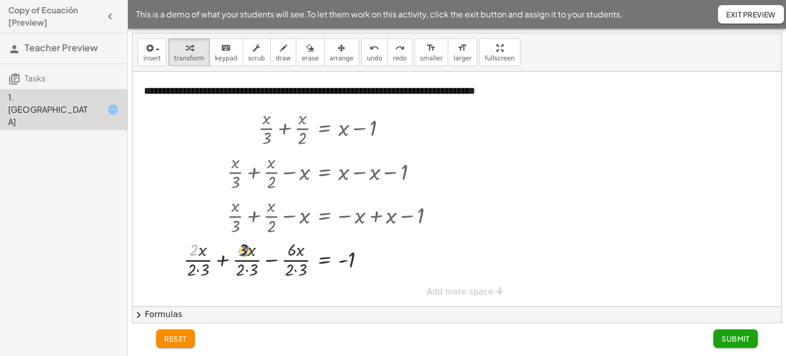
drag, startPoint x: 192, startPoint y: 251, endPoint x: 244, endPoint y: 251, distance: 51.2
click at [244, 251] on div at bounding box center [313, 259] width 269 height 44
drag, startPoint x: 289, startPoint y: 249, endPoint x: 221, endPoint y: 249, distance: 68.1
click at [221, 249] on div at bounding box center [313, 259] width 269 height 44
drag, startPoint x: 289, startPoint y: 251, endPoint x: 167, endPoint y: 258, distance: 122.0
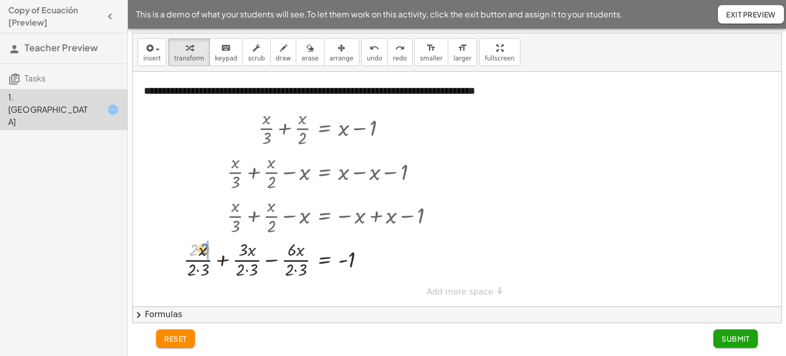
drag, startPoint x: 198, startPoint y: 249, endPoint x: 205, endPoint y: 248, distance: 7.2
click at [205, 248] on div at bounding box center [313, 259] width 269 height 44
click at [205, 250] on div at bounding box center [313, 259] width 269 height 44
click at [192, 250] on div at bounding box center [313, 259] width 269 height 44
drag, startPoint x: 194, startPoint y: 250, endPoint x: 215, endPoint y: 251, distance: 20.5
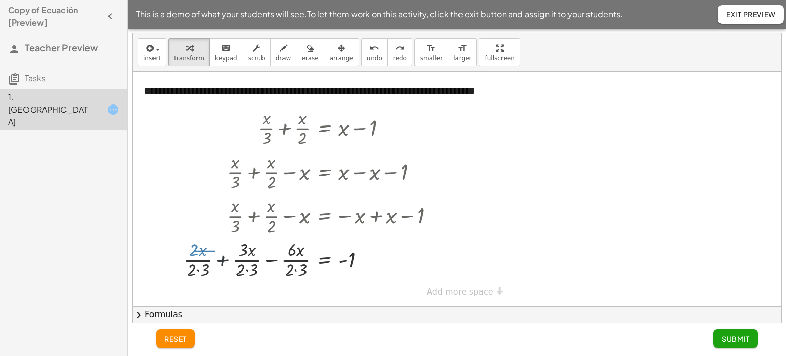
click at [215, 251] on div at bounding box center [313, 259] width 269 height 44
click at [324, 128] on div "+ · x · 3 + · x · 2 = + x − 1 + · x · 3 + · x · 2 − x = + x − x − 1 + · x · 3 +…" at bounding box center [324, 128] width 0 height 0
click at [262, 279] on div at bounding box center [313, 259] width 269 height 44
click at [294, 269] on div at bounding box center [315, 259] width 265 height 44
click at [295, 270] on div at bounding box center [315, 259] width 265 height 44
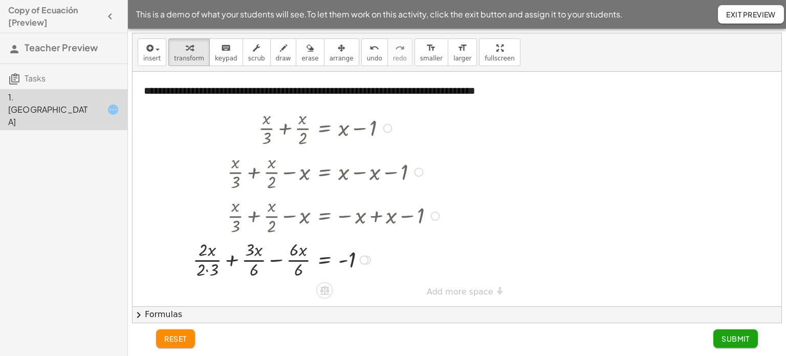
click at [205, 268] on div at bounding box center [318, 259] width 260 height 44
drag, startPoint x: 208, startPoint y: 270, endPoint x: 201, endPoint y: 270, distance: 7.2
click at [207, 250] on div at bounding box center [319, 259] width 255 height 44
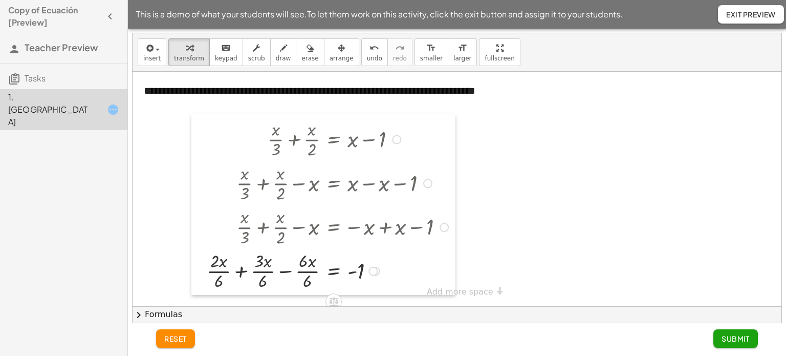
drag, startPoint x: 191, startPoint y: 235, endPoint x: 200, endPoint y: 247, distance: 14.9
click at [200, 247] on div at bounding box center [198, 204] width 15 height 181
drag, startPoint x: 229, startPoint y: 269, endPoint x: 270, endPoint y: 267, distance: 41.0
drag, startPoint x: 305, startPoint y: 266, endPoint x: 265, endPoint y: 265, distance: 39.9
click at [265, 265] on div at bounding box center [335, 271] width 243 height 44
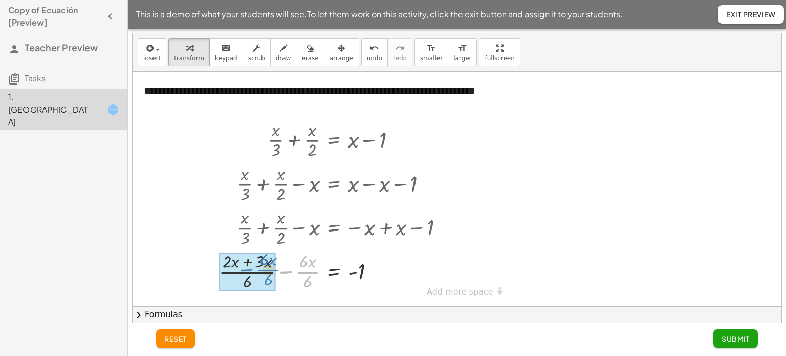
drag, startPoint x: 308, startPoint y: 272, endPoint x: 276, endPoint y: 270, distance: 32.3
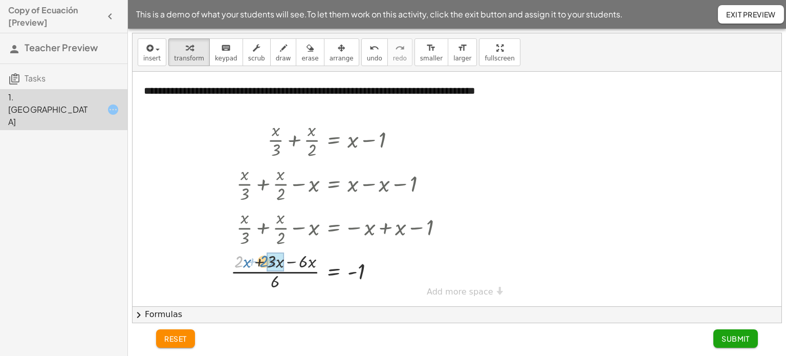
drag, startPoint x: 239, startPoint y: 263, endPoint x: 264, endPoint y: 262, distance: 25.1
click at [264, 262] on div at bounding box center [341, 271] width 231 height 44
drag, startPoint x: 272, startPoint y: 259, endPoint x: 311, endPoint y: 261, distance: 38.4
drag, startPoint x: 307, startPoint y: 283, endPoint x: 370, endPoint y: 274, distance: 63.0
click at [370, 274] on div at bounding box center [343, 271] width 225 height 44
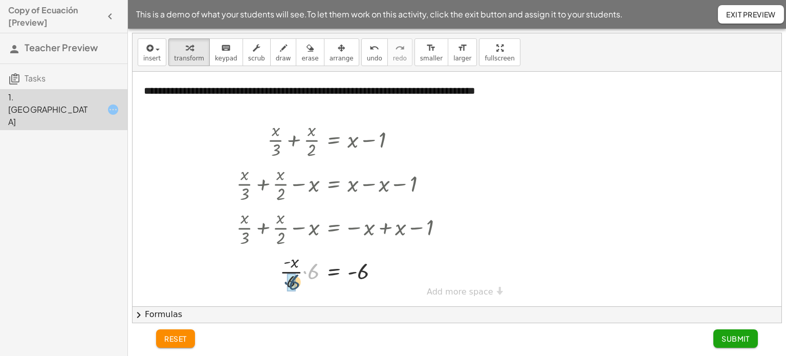
drag, startPoint x: 313, startPoint y: 270, endPoint x: 297, endPoint y: 279, distance: 18.3
drag, startPoint x: 314, startPoint y: 272, endPoint x: 385, endPoint y: 272, distance: 71.1
click at [385, 272] on div at bounding box center [343, 270] width 225 height 29
drag, startPoint x: 368, startPoint y: 272, endPoint x: 267, endPoint y: 278, distance: 101.5
click at [267, 278] on div at bounding box center [343, 270] width 225 height 29
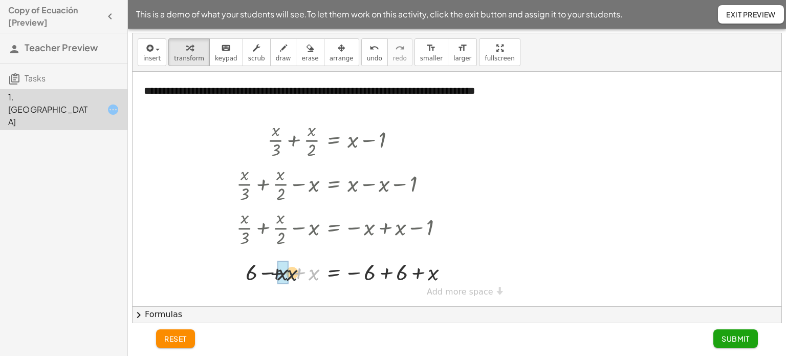
drag, startPoint x: 313, startPoint y: 274, endPoint x: 288, endPoint y: 274, distance: 24.6
drag, startPoint x: 395, startPoint y: 273, endPoint x: 356, endPoint y: 273, distance: 39.4
click at [356, 273] on div at bounding box center [346, 270] width 231 height 29
drag, startPoint x: 384, startPoint y: 273, endPoint x: 359, endPoint y: 275, distance: 24.6
click at [359, 275] on div at bounding box center [343, 271] width 225 height 30
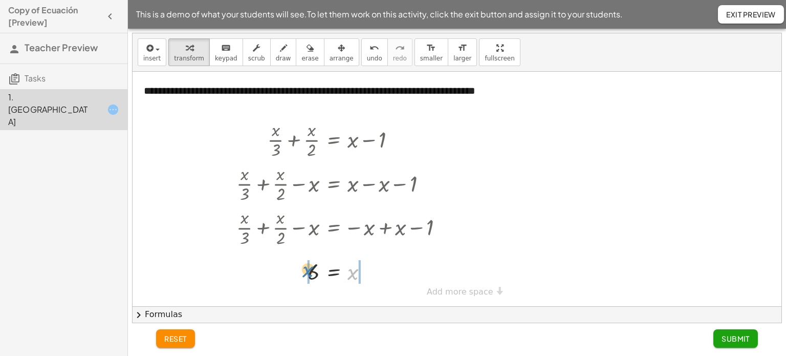
drag, startPoint x: 352, startPoint y: 274, endPoint x: 307, endPoint y: 271, distance: 45.1
click at [307, 271] on div at bounding box center [343, 270] width 225 height 29
click at [367, 61] on span "undo" at bounding box center [374, 58] width 15 height 7
click at [369, 272] on div at bounding box center [366, 271] width 9 height 9
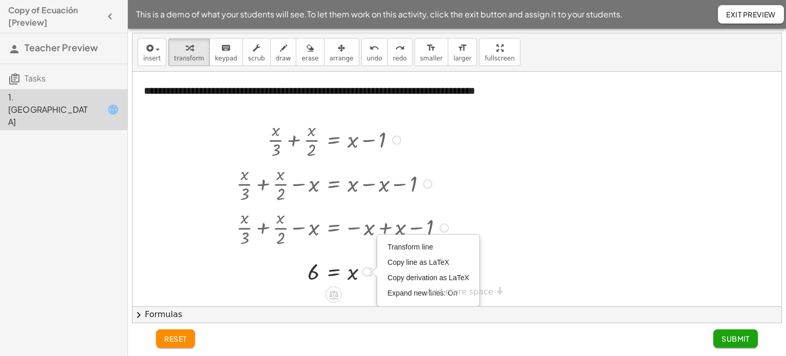
click at [369, 272] on div "Transform line Copy line as LaTeX Copy derivation as LaTeX Expand new lines: On" at bounding box center [366, 271] width 9 height 9
click at [744, 334] on span "Submit" at bounding box center [736, 338] width 28 height 9
